Goal: Download file/media

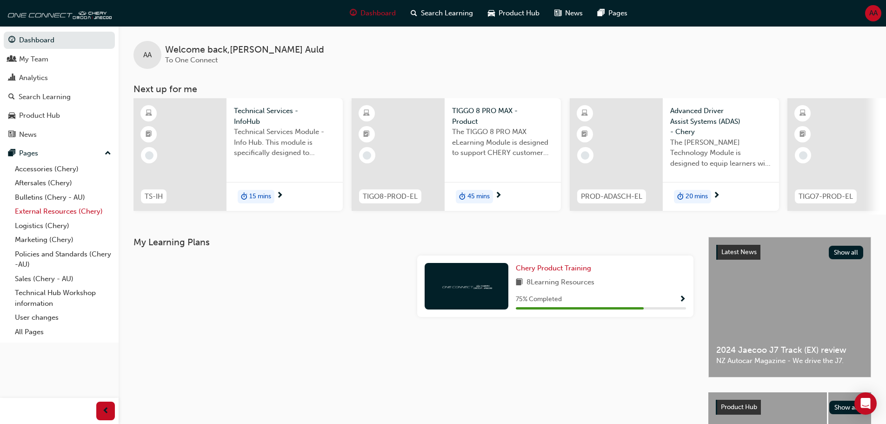
click at [44, 208] on link "External Resources (Chery)" at bounding box center [63, 211] width 104 height 14
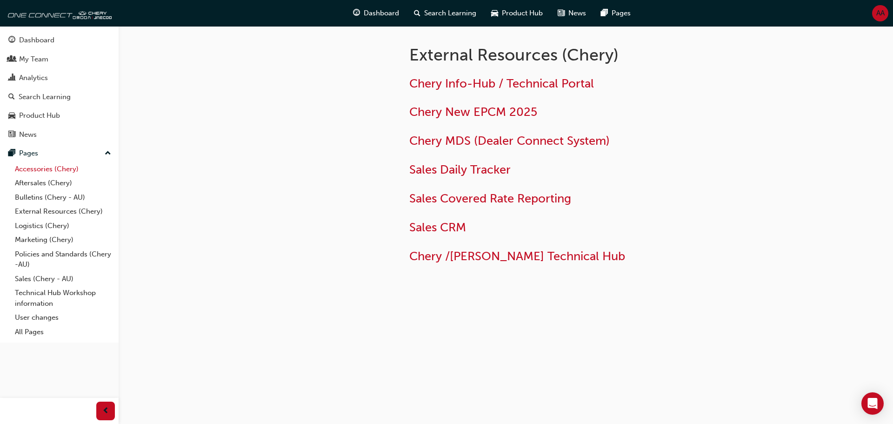
click at [37, 166] on link "Accessories (Chery)" at bounding box center [63, 169] width 104 height 14
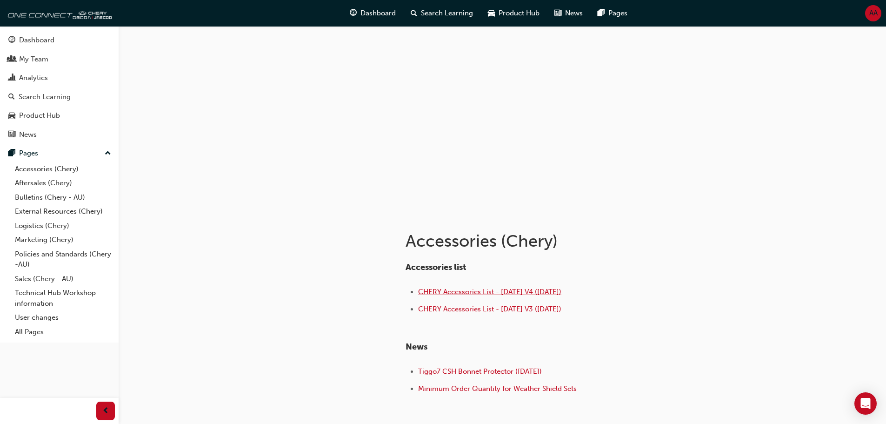
click at [517, 292] on span "CHERY Accessories List - [DATE] V4 ([DATE])" at bounding box center [489, 291] width 143 height 8
drag, startPoint x: 417, startPoint y: 309, endPoint x: 566, endPoint y: 313, distance: 149.3
click at [566, 313] on ul "CHERY Accessories List - [DATE] V4 ([DATE]) CHERY Accessories List - [DATE] V3 …" at bounding box center [557, 301] width 302 height 31
copy link "CHERY Accessories List - [DATE] V3 ([DATE])"
click at [601, 302] on ul "CHERY Accessories List - [DATE] V4 ([DATE]) CHERY Accessories List - [DATE] V3 …" at bounding box center [557, 301] width 302 height 31
